Goal: Find specific page/section: Find specific page/section

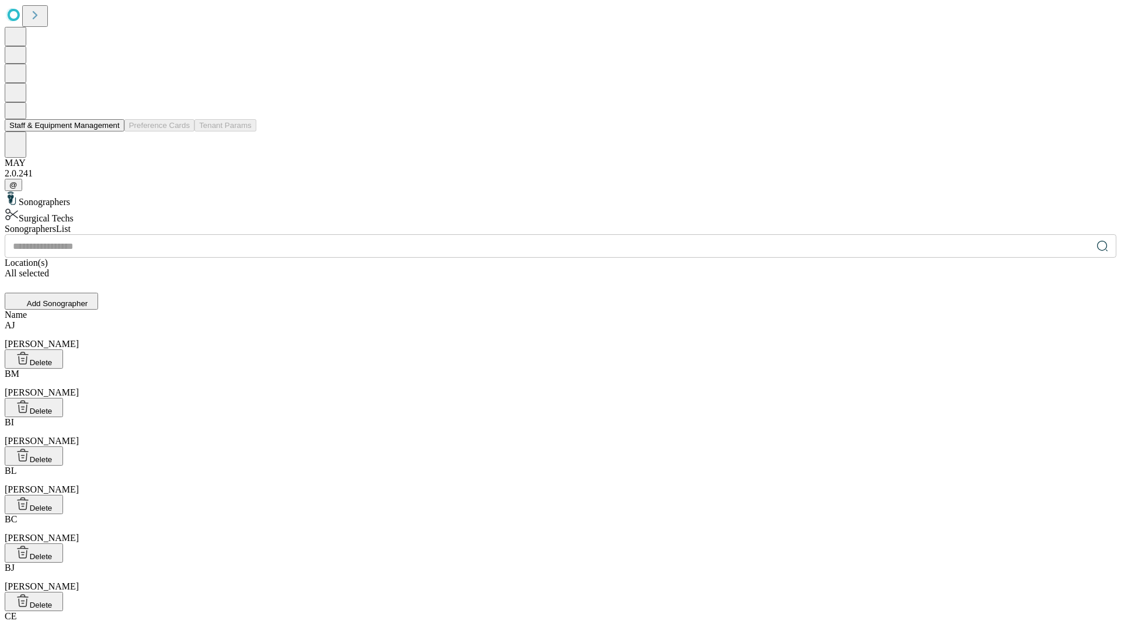
click at [112, 131] on button "Staff & Equipment Management" at bounding box center [65, 125] width 120 height 12
